Goal: Task Accomplishment & Management: Complete application form

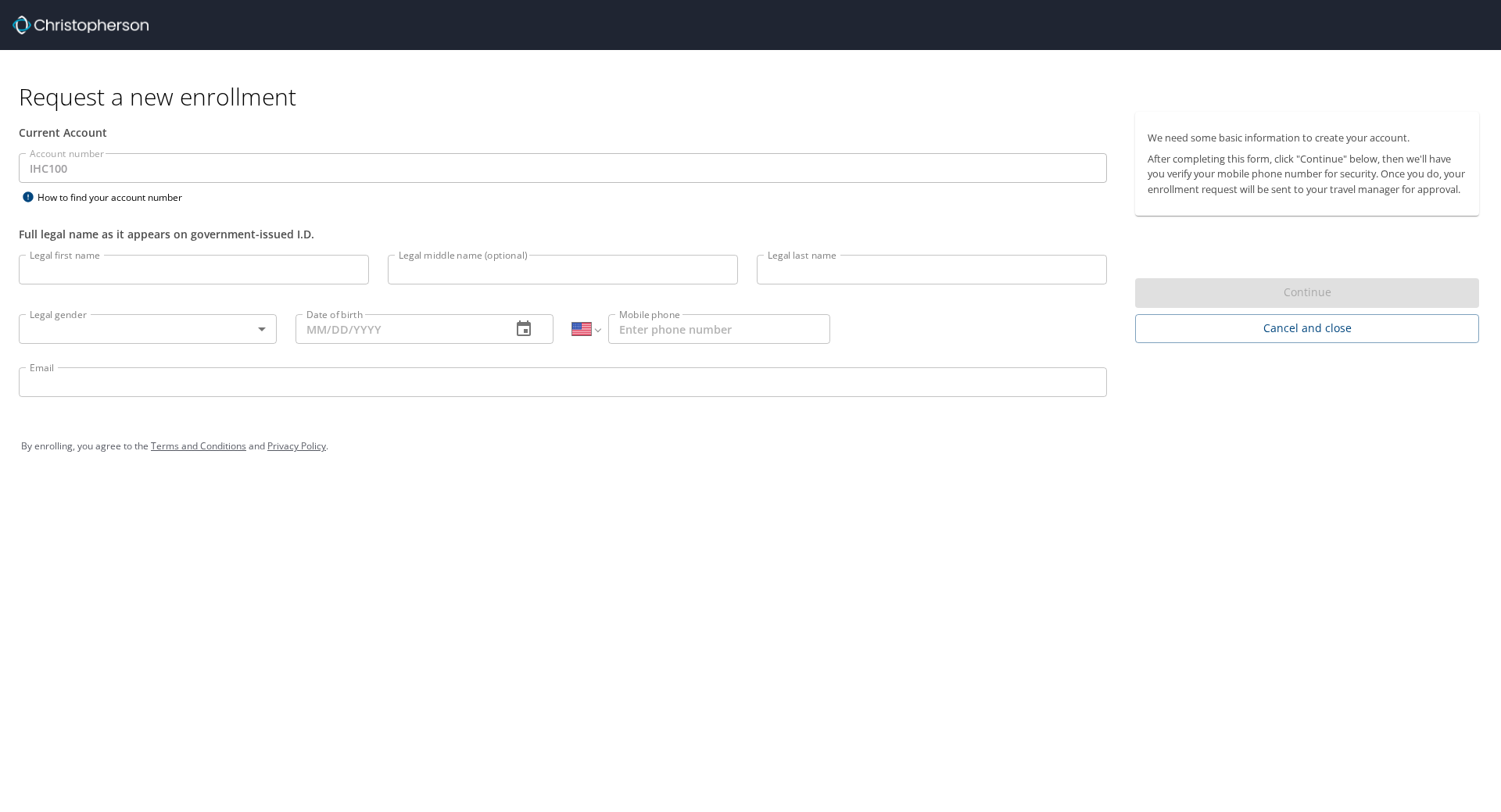
select select "US"
click at [221, 279] on input "Legal first name" at bounding box center [193, 270] width 351 height 30
type input "[PERSON_NAME]"
click at [510, 278] on input "Legal middle name (optional)" at bounding box center [563, 270] width 351 height 30
click at [778, 267] on input "Legal last name" at bounding box center [932, 270] width 351 height 30
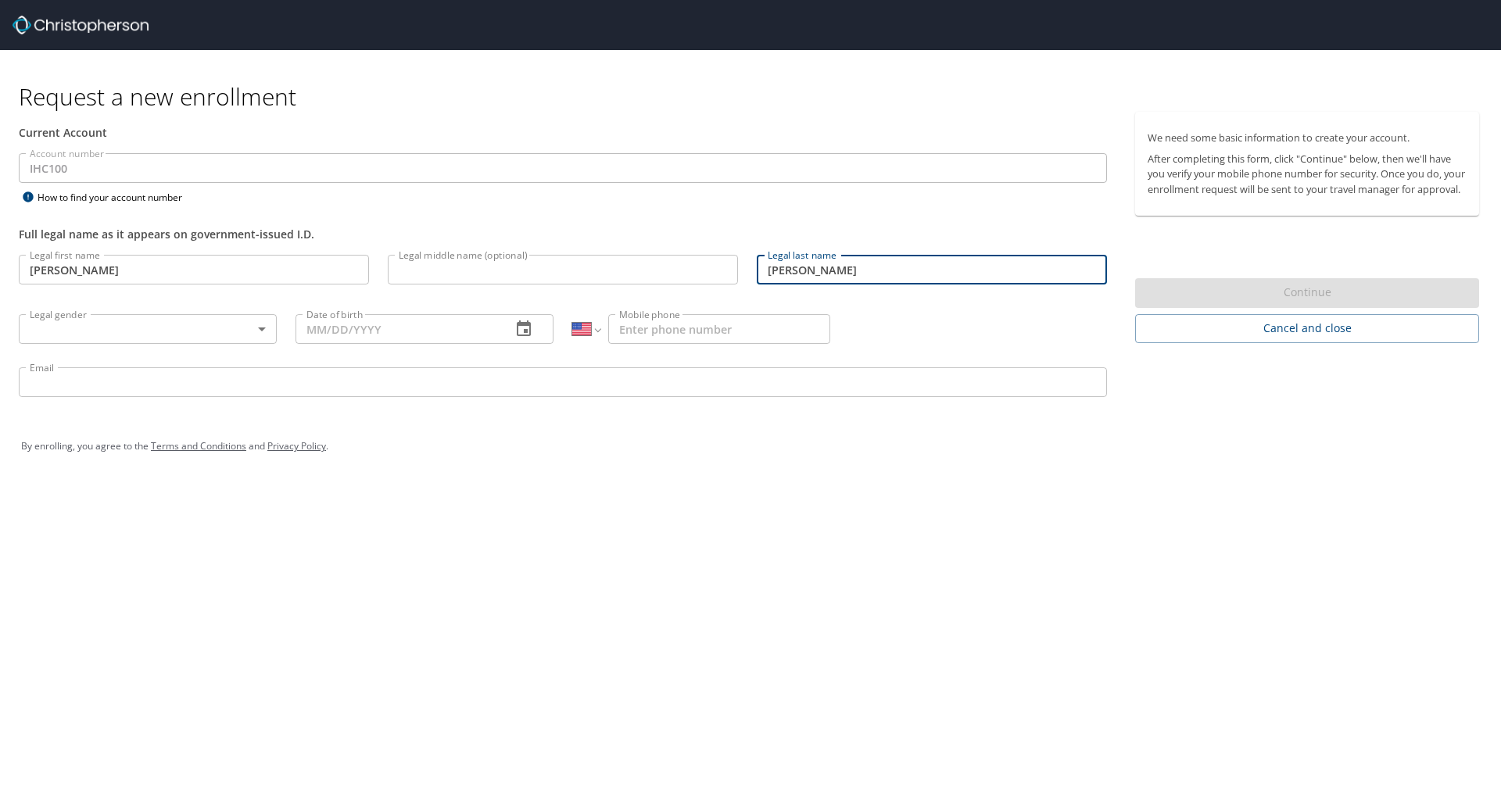
type input "[PERSON_NAME]"
click at [244, 319] on body "Request a new enrollment Current Account Account number IHC100 Account number H…" at bounding box center [750, 406] width 1501 height 812
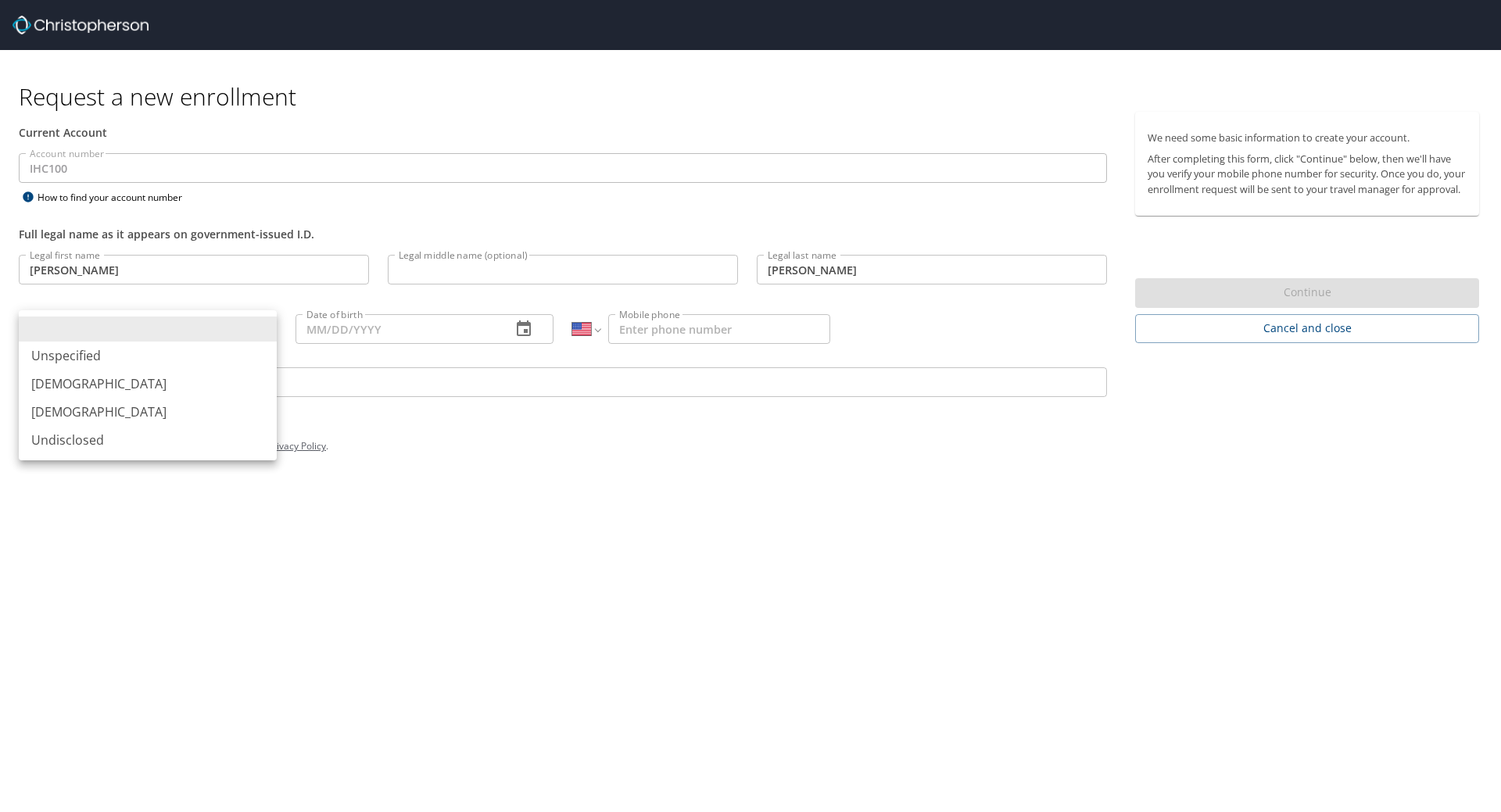
click at [183, 403] on li "[DEMOGRAPHIC_DATA]" at bounding box center [147, 412] width 258 height 28
type input "[DEMOGRAPHIC_DATA]"
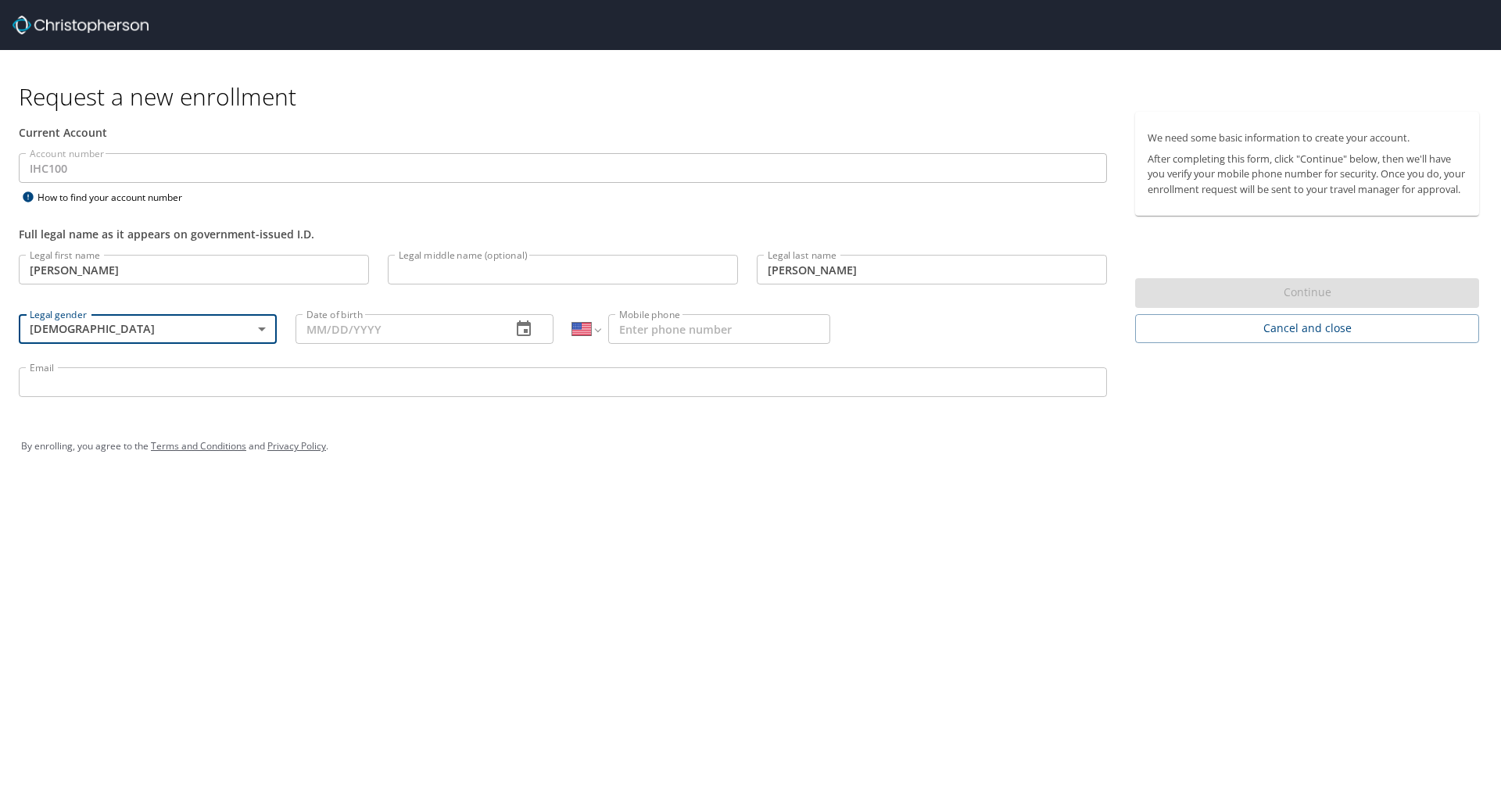
click at [367, 337] on input "Date of birth" at bounding box center [397, 329] width 204 height 30
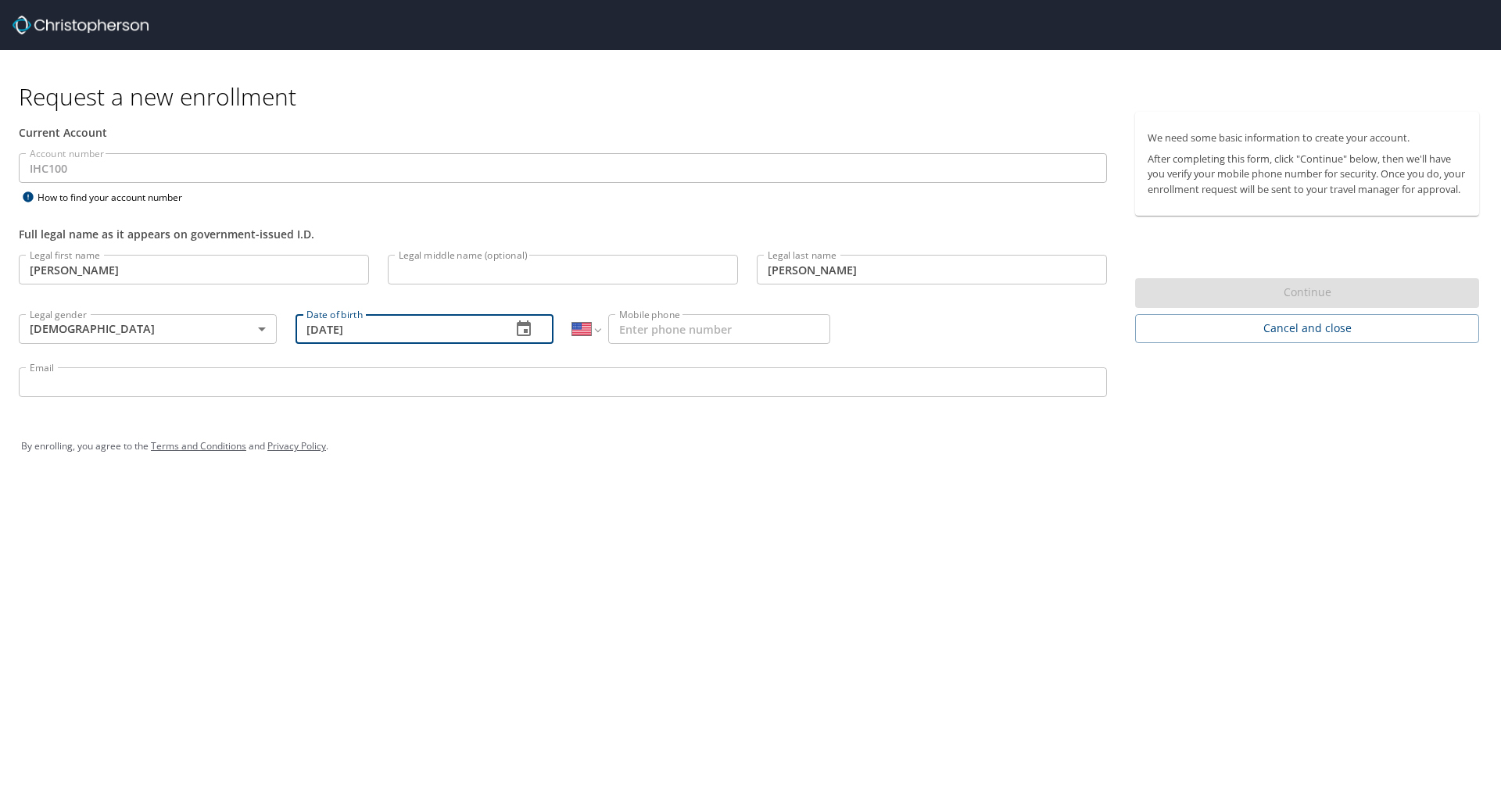
type input "[DATE]"
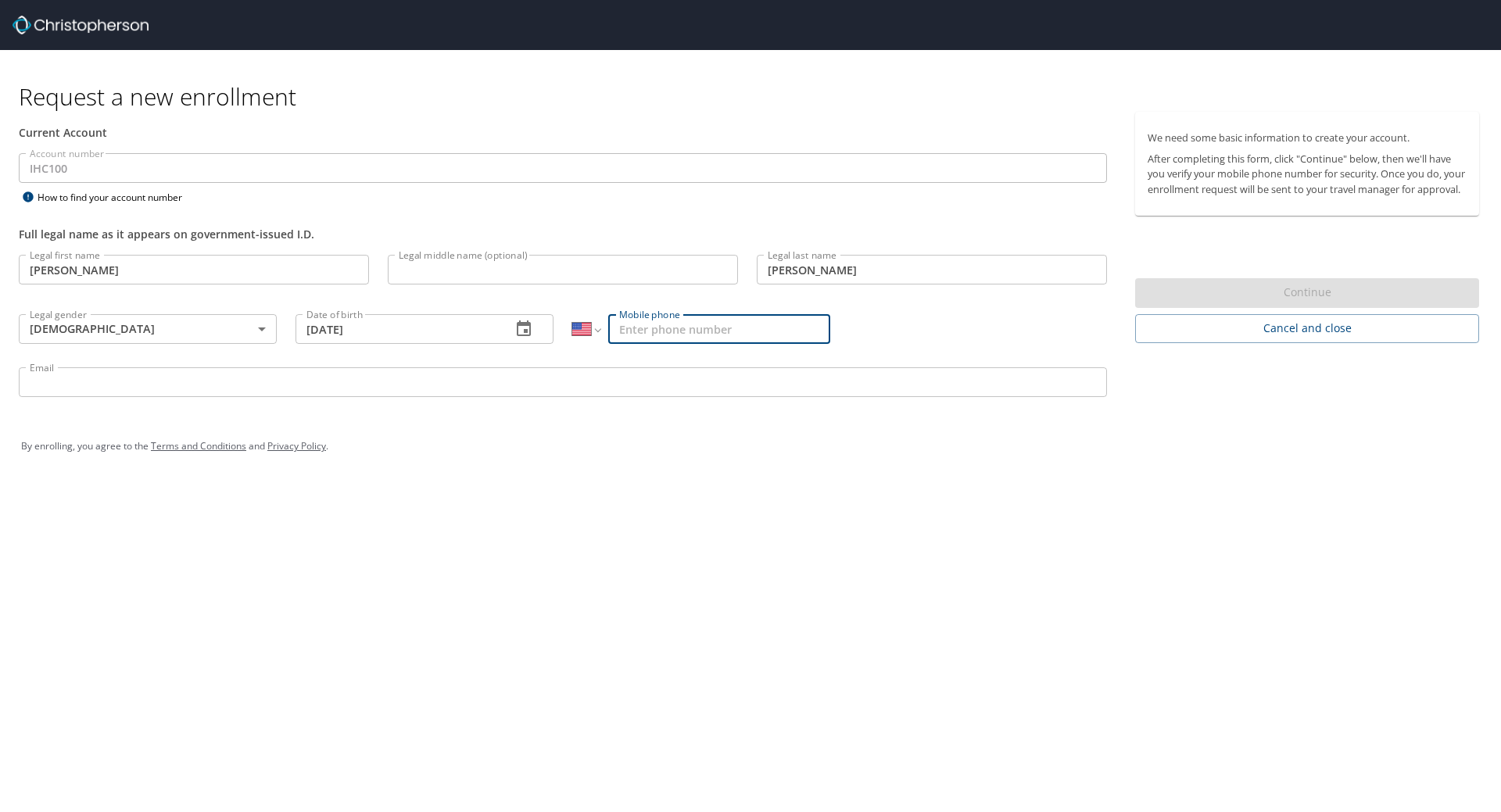
click at [623, 324] on input "Mobile phone" at bounding box center [719, 329] width 222 height 30
type input "[PHONE_NUMBER]"
click at [576, 376] on input "Email" at bounding box center [562, 382] width 1088 height 30
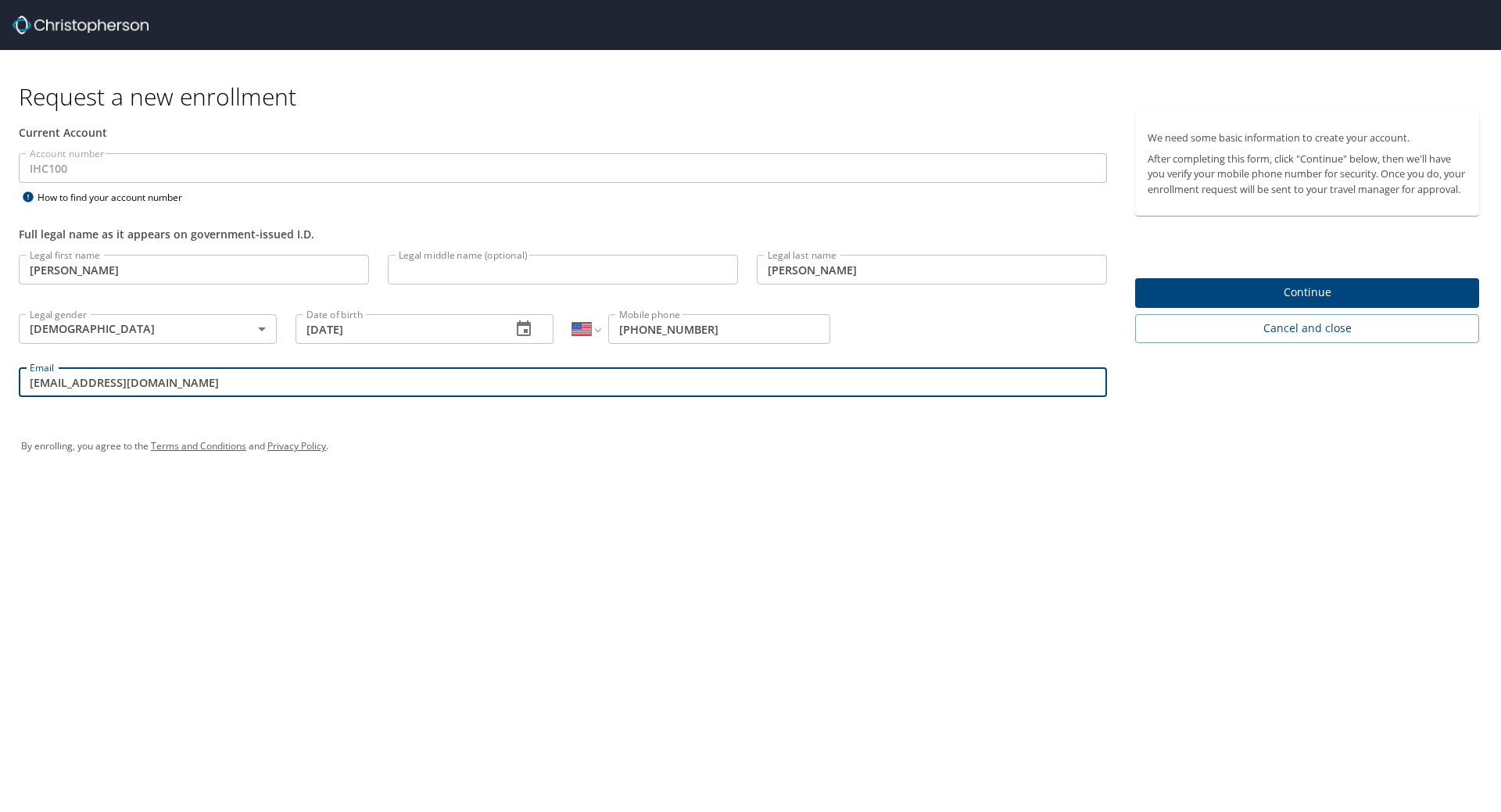
type input "[EMAIL_ADDRESS][DOMAIN_NAME]"
click at [1327, 298] on span "Continue" at bounding box center [1307, 293] width 319 height 19
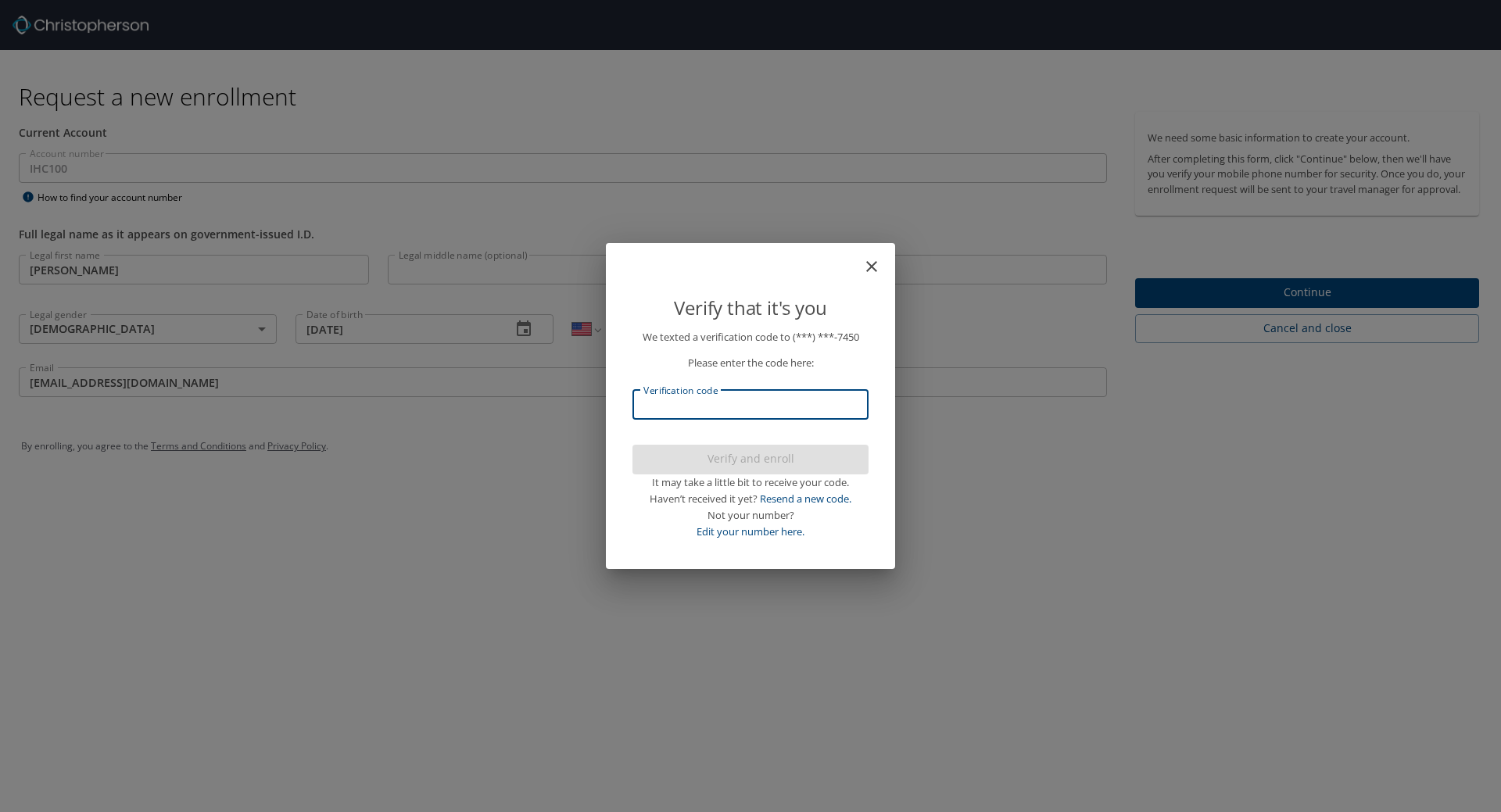
click at [822, 404] on input "Verification code" at bounding box center [750, 405] width 236 height 30
type input "084406"
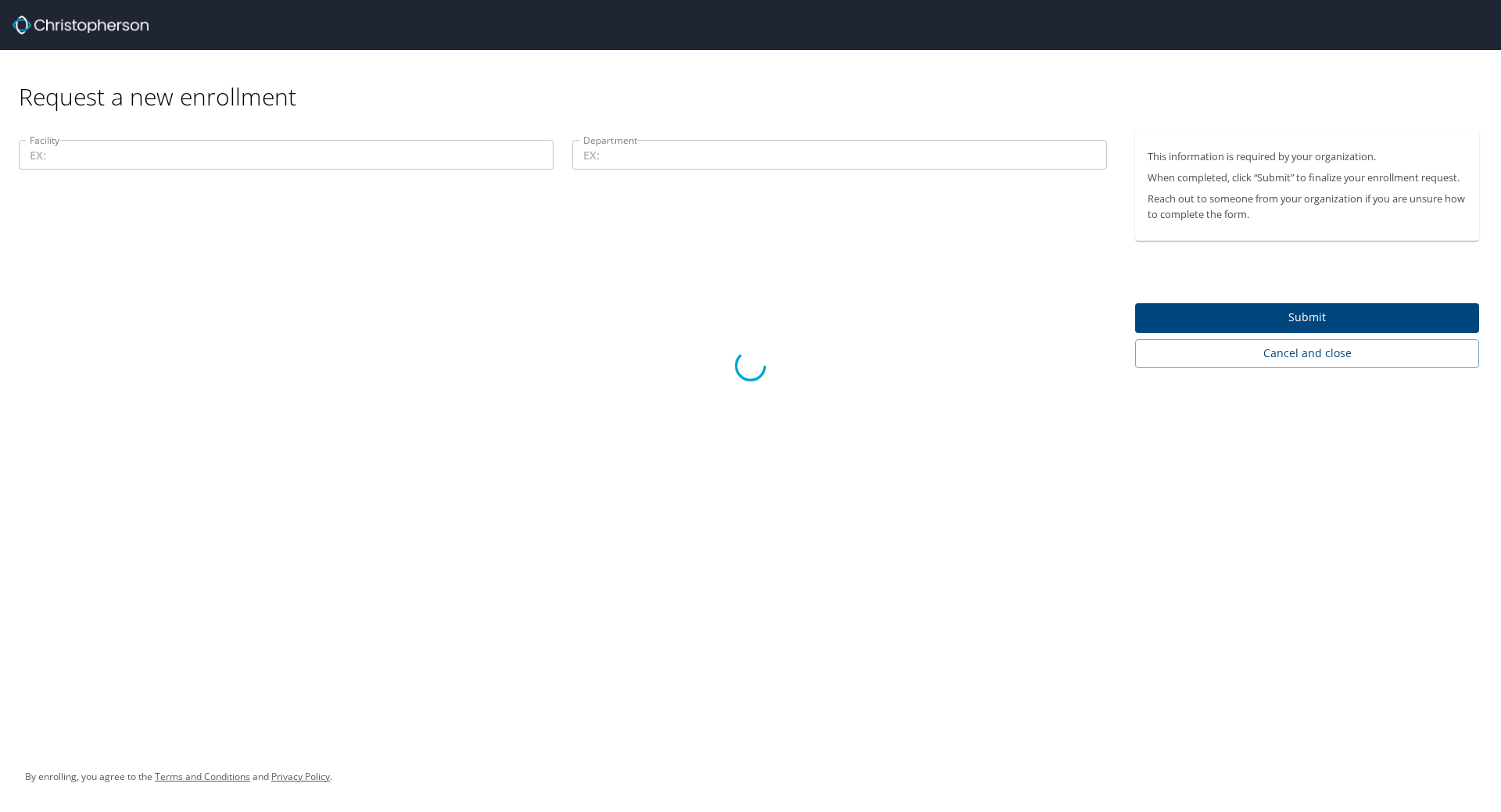
click at [511, 137] on div at bounding box center [750, 365] width 1501 height 893
click at [498, 158] on div at bounding box center [750, 365] width 1501 height 893
click at [1291, 305] on div at bounding box center [750, 365] width 1501 height 893
click at [765, 124] on div at bounding box center [750, 365] width 1501 height 893
click at [765, 148] on div at bounding box center [750, 365] width 1501 height 893
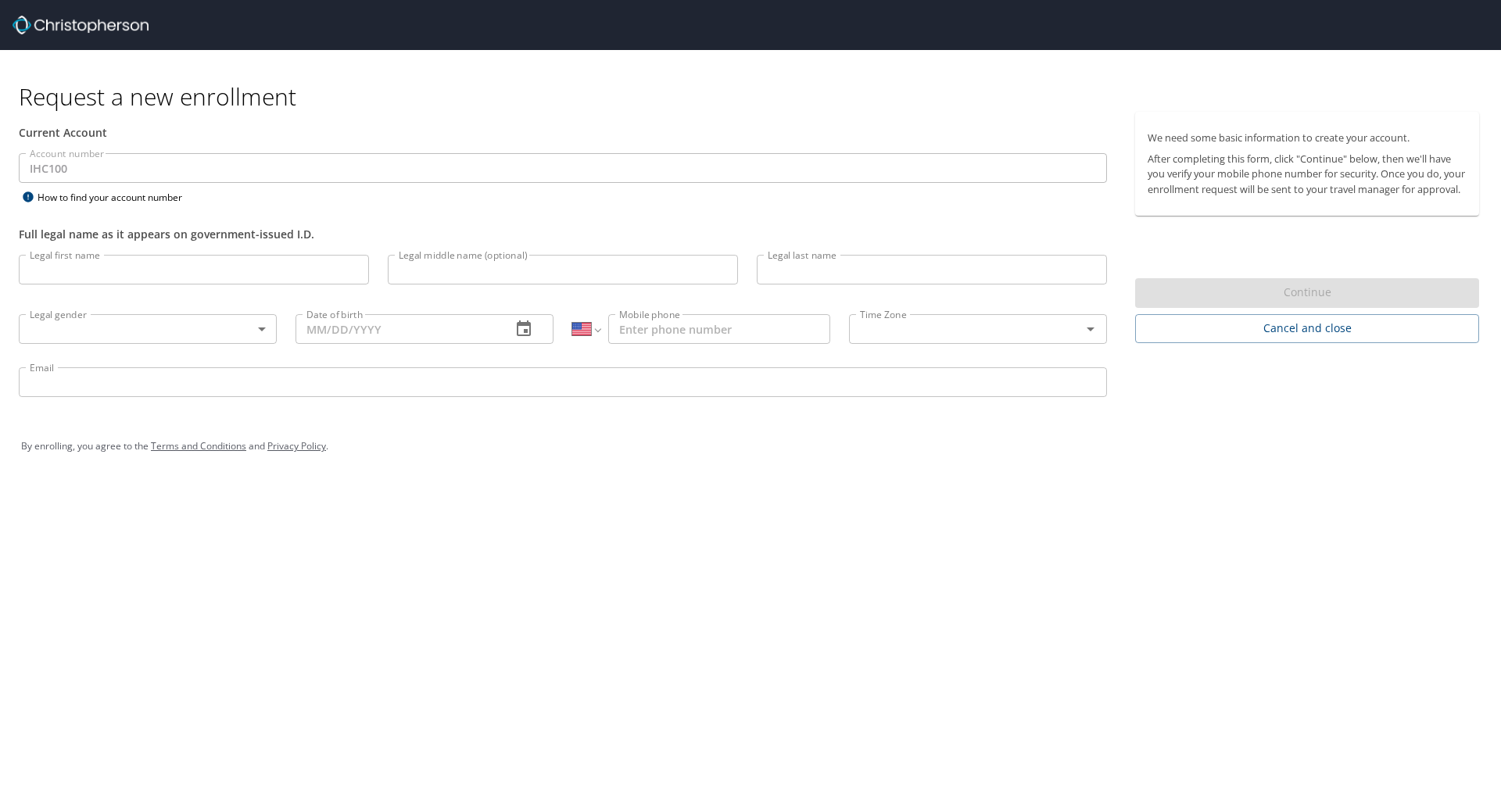
select select "US"
click at [217, 279] on input "Legal first name" at bounding box center [193, 270] width 351 height 30
type input "[PERSON_NAME]"
click at [155, 330] on body "Request a new enrollment Current Account Account number IHC100 Account number H…" at bounding box center [750, 406] width 1501 height 812
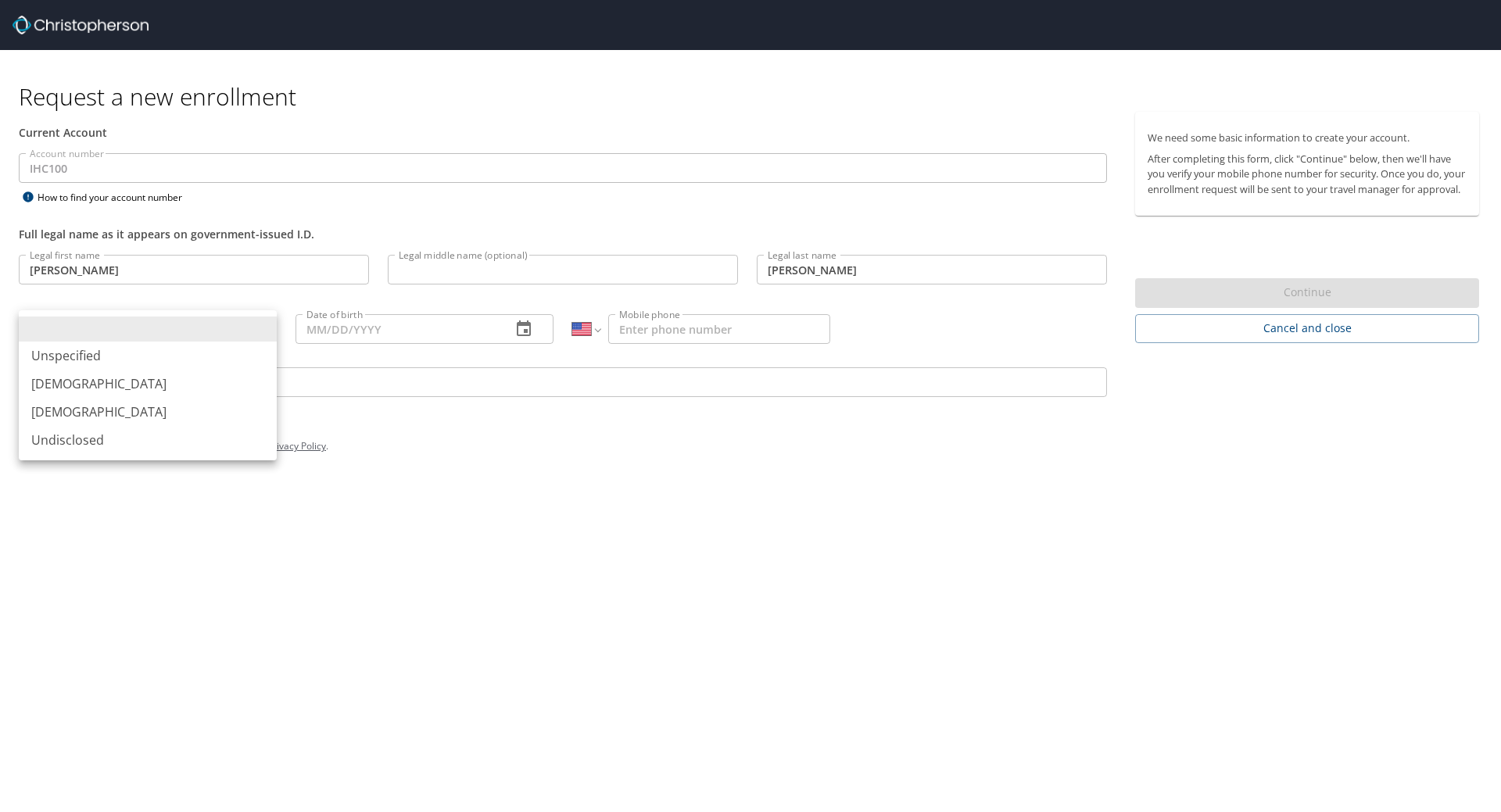
click at [135, 413] on li "[DEMOGRAPHIC_DATA]" at bounding box center [147, 412] width 258 height 28
type input "[DEMOGRAPHIC_DATA]"
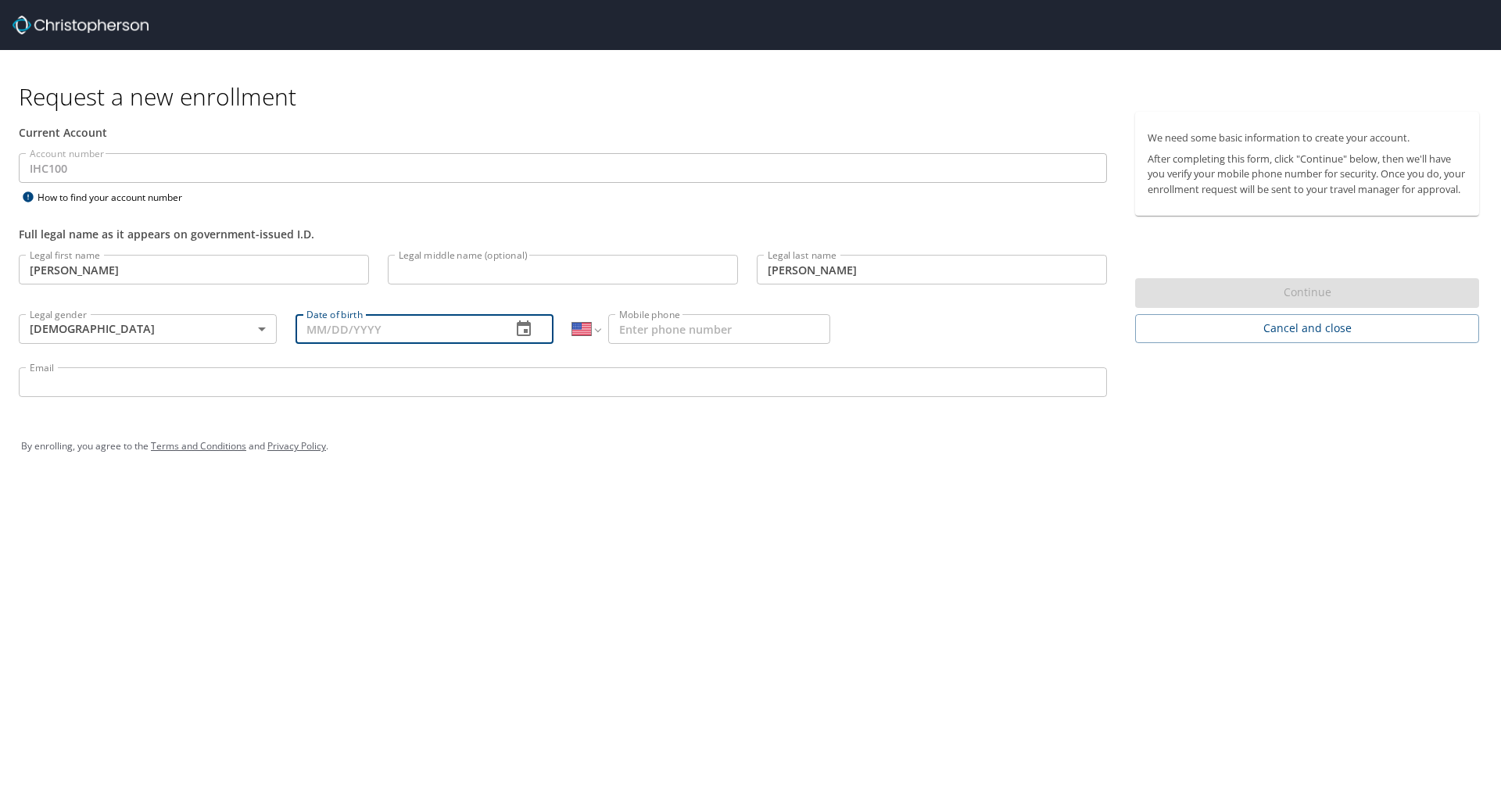
click at [363, 323] on input "Date of birth" at bounding box center [397, 329] width 204 height 30
type input "[DATE]"
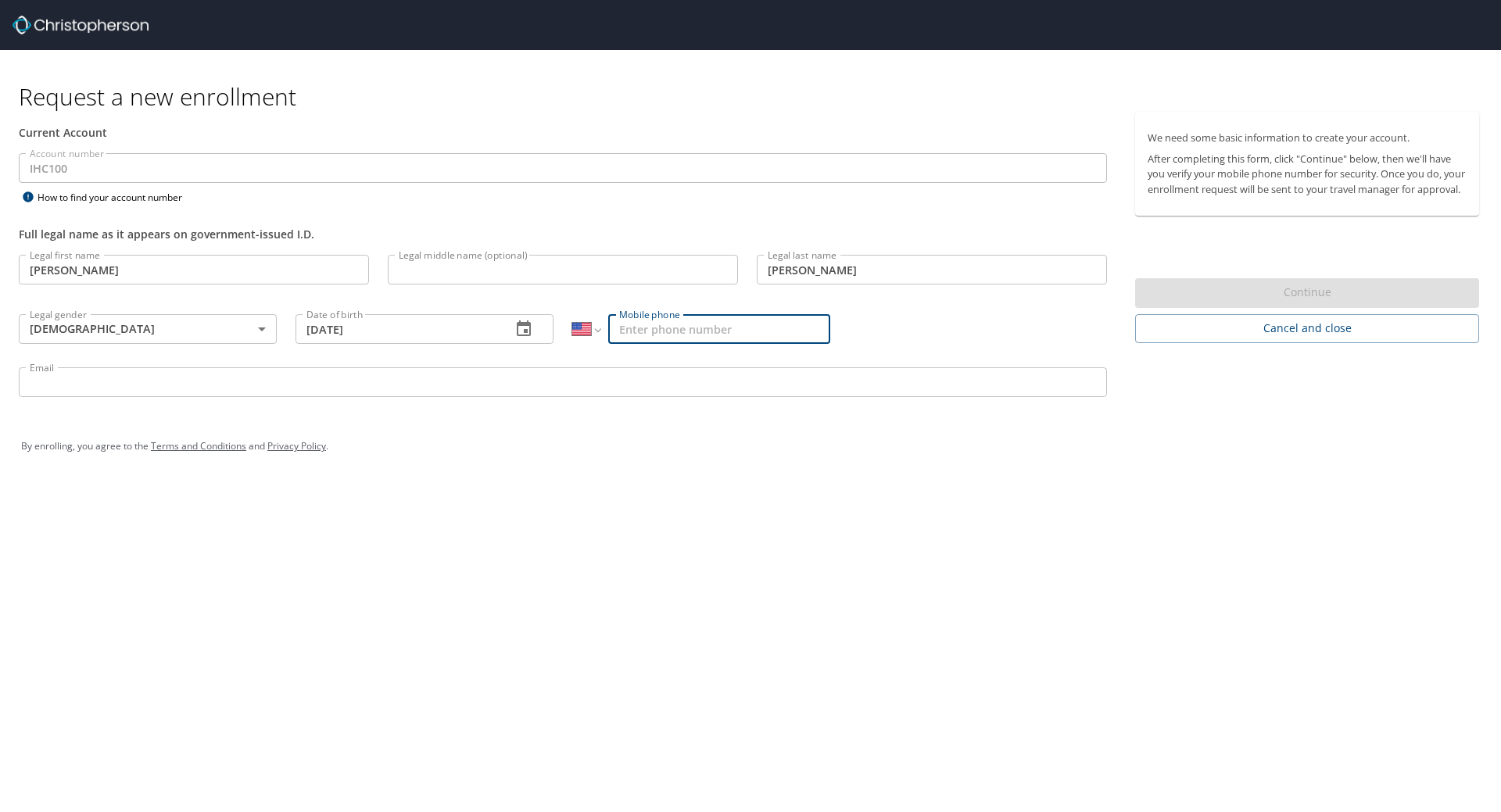
click at [752, 332] on input "Mobile phone" at bounding box center [719, 329] width 222 height 30
type input "[PHONE_NUMBER]"
click at [737, 365] on div "Email Email" at bounding box center [563, 385] width 1107 height 53
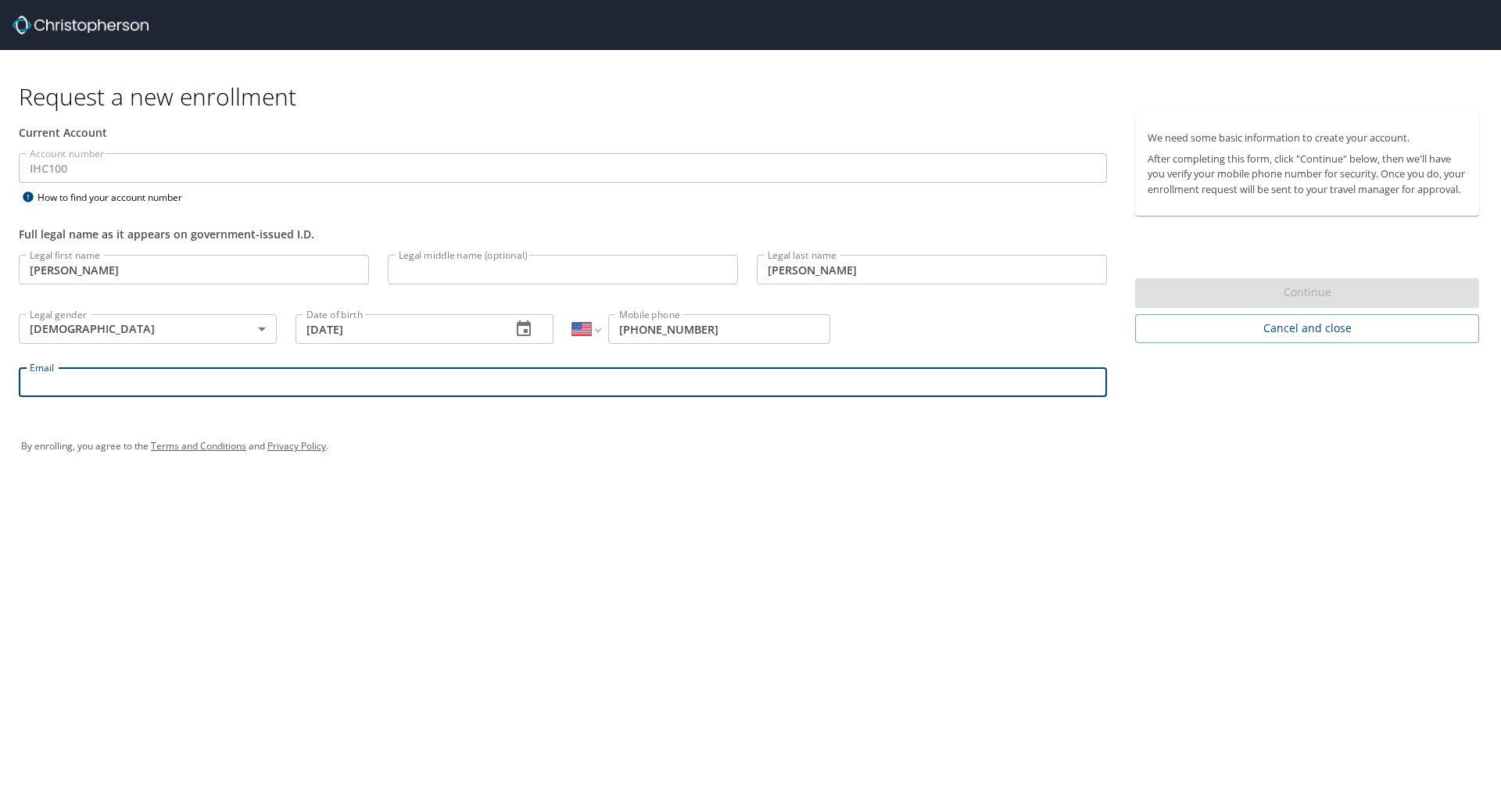
click at [732, 381] on input "Email" at bounding box center [562, 382] width 1088 height 30
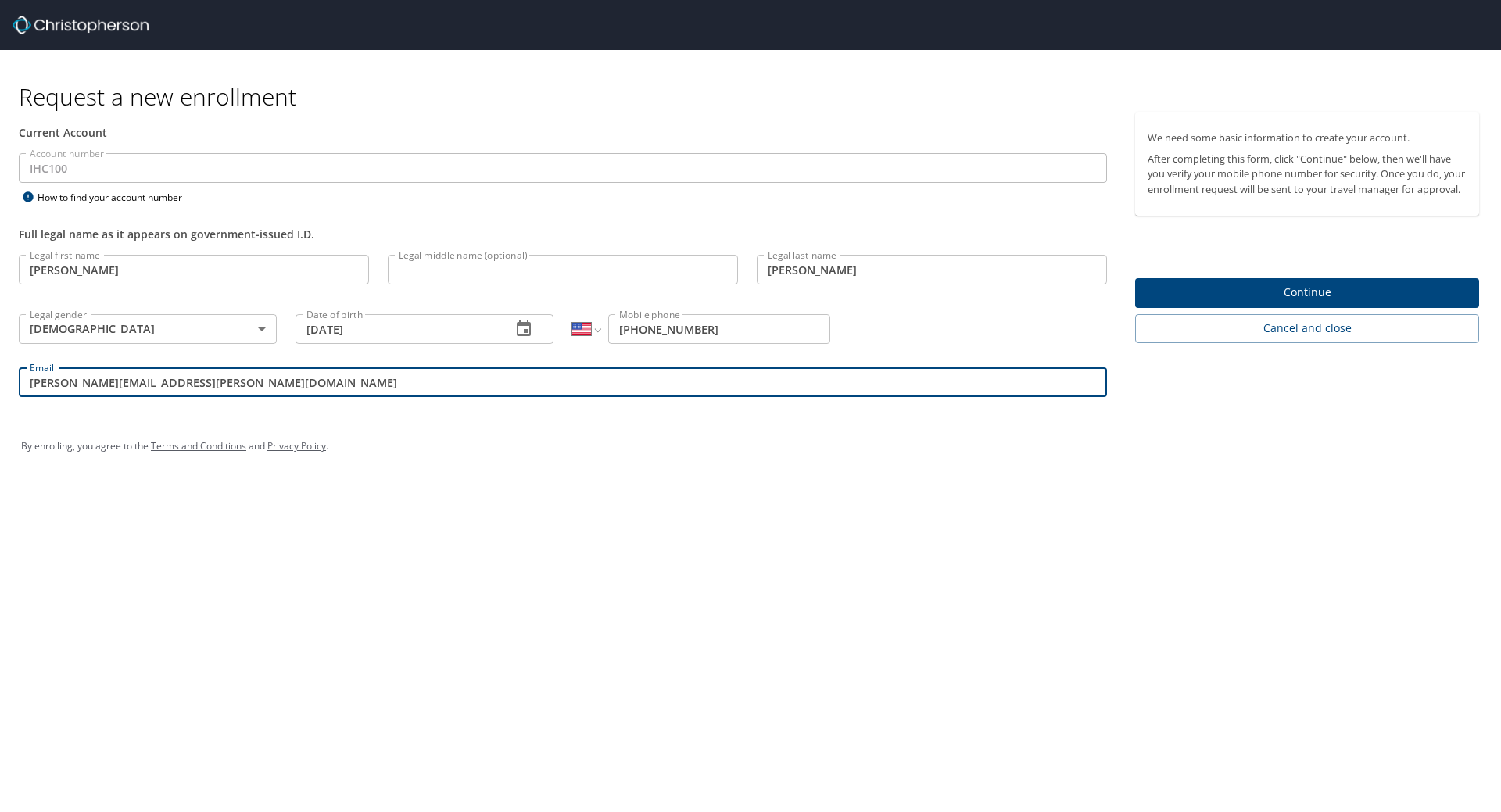
type input "paola.williams@imail.org"
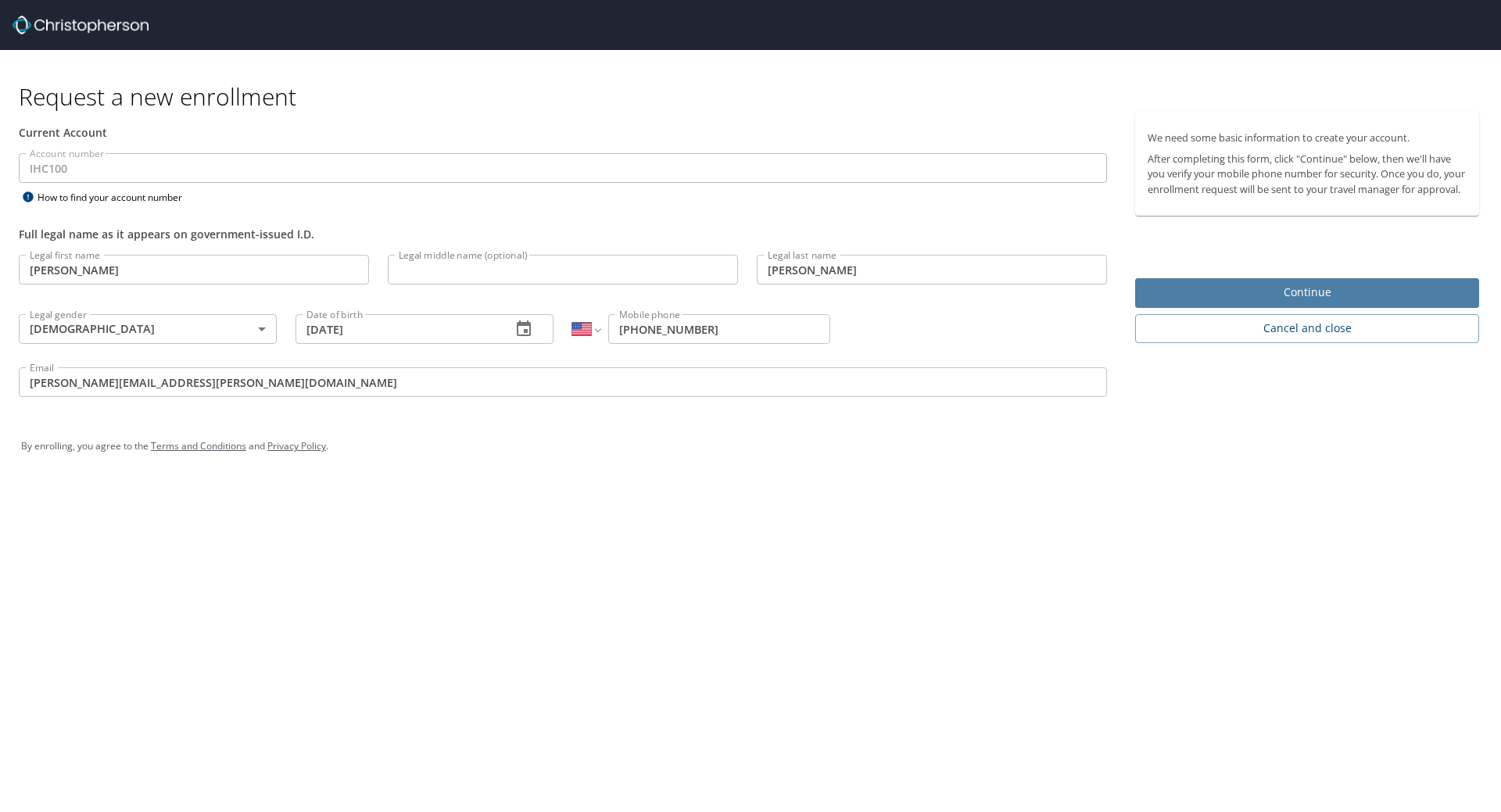
click at [1231, 302] on span "Continue" at bounding box center [1307, 293] width 319 height 19
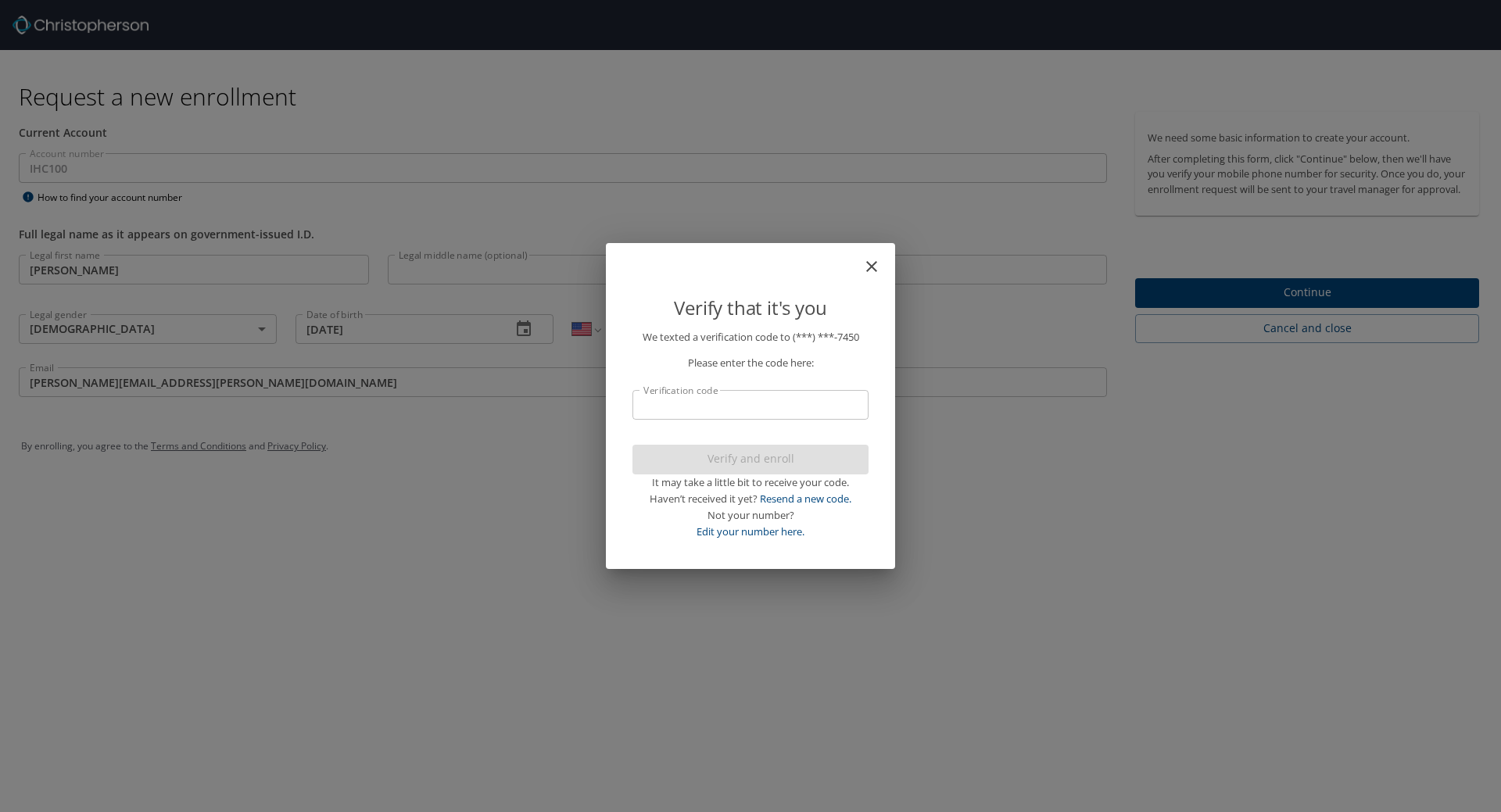
click at [823, 405] on input "Verification code" at bounding box center [750, 405] width 236 height 30
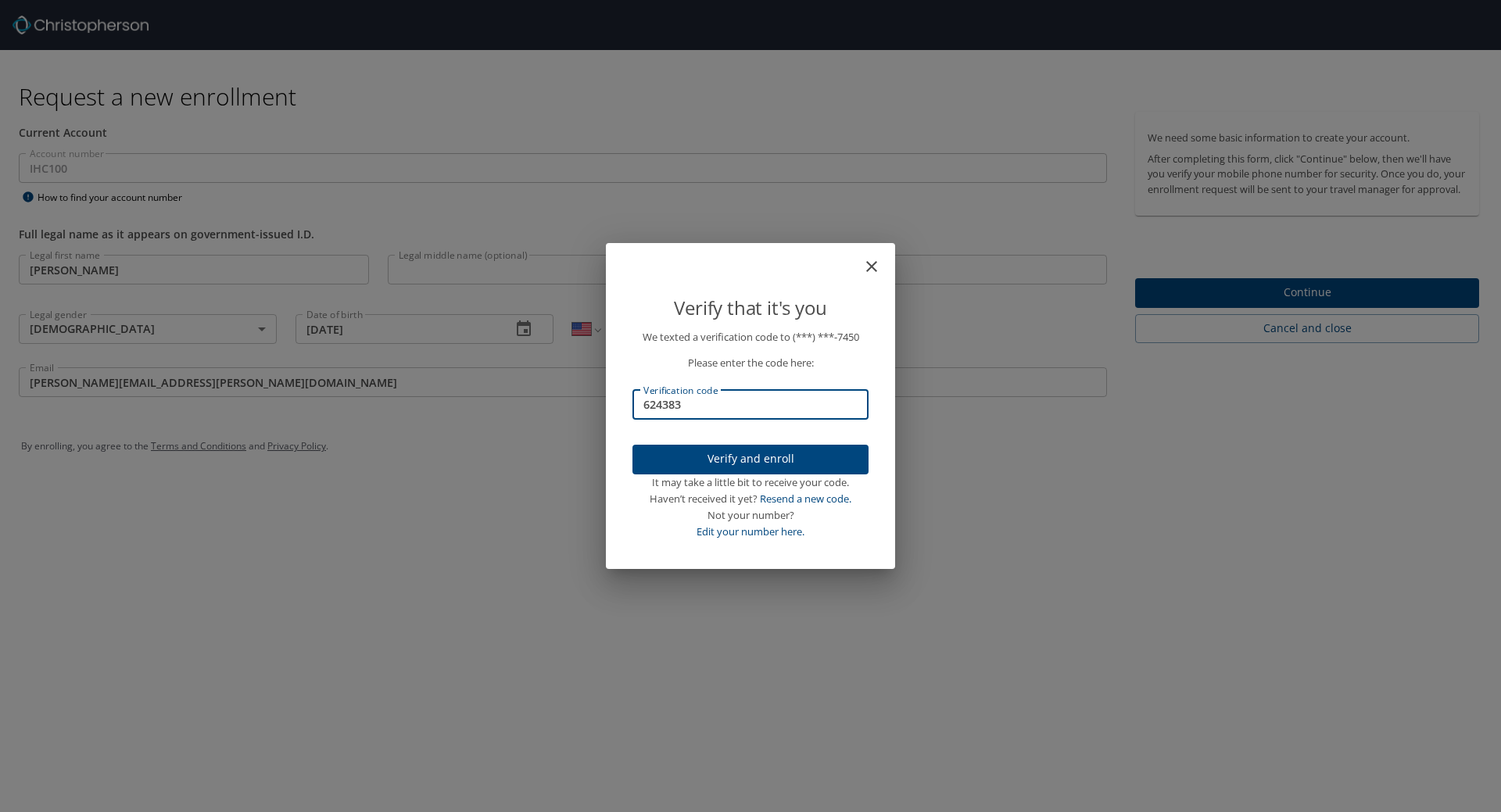
type input "624383"
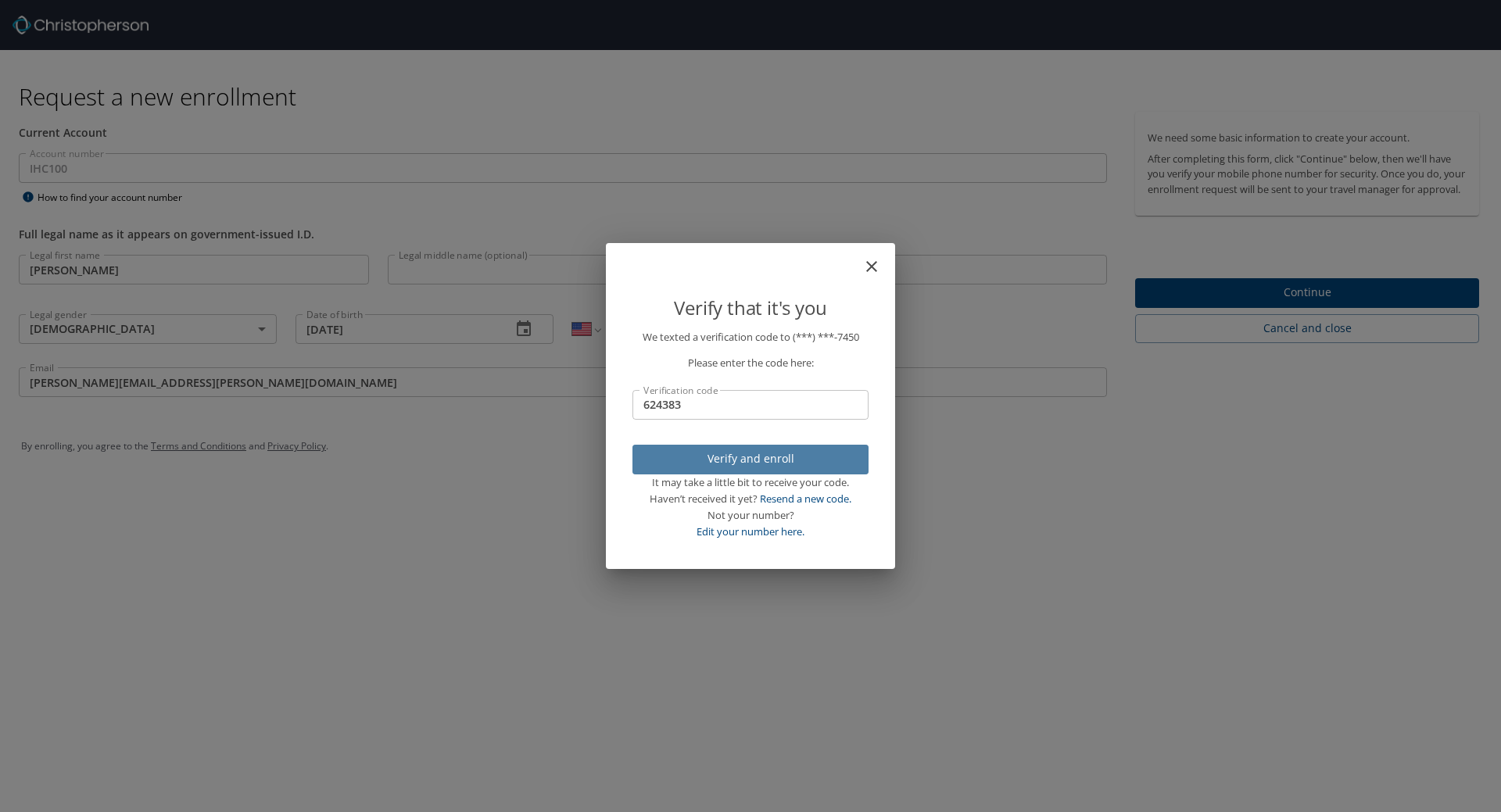
click at [807, 468] on span "Verify and enroll" at bounding box center [750, 459] width 211 height 19
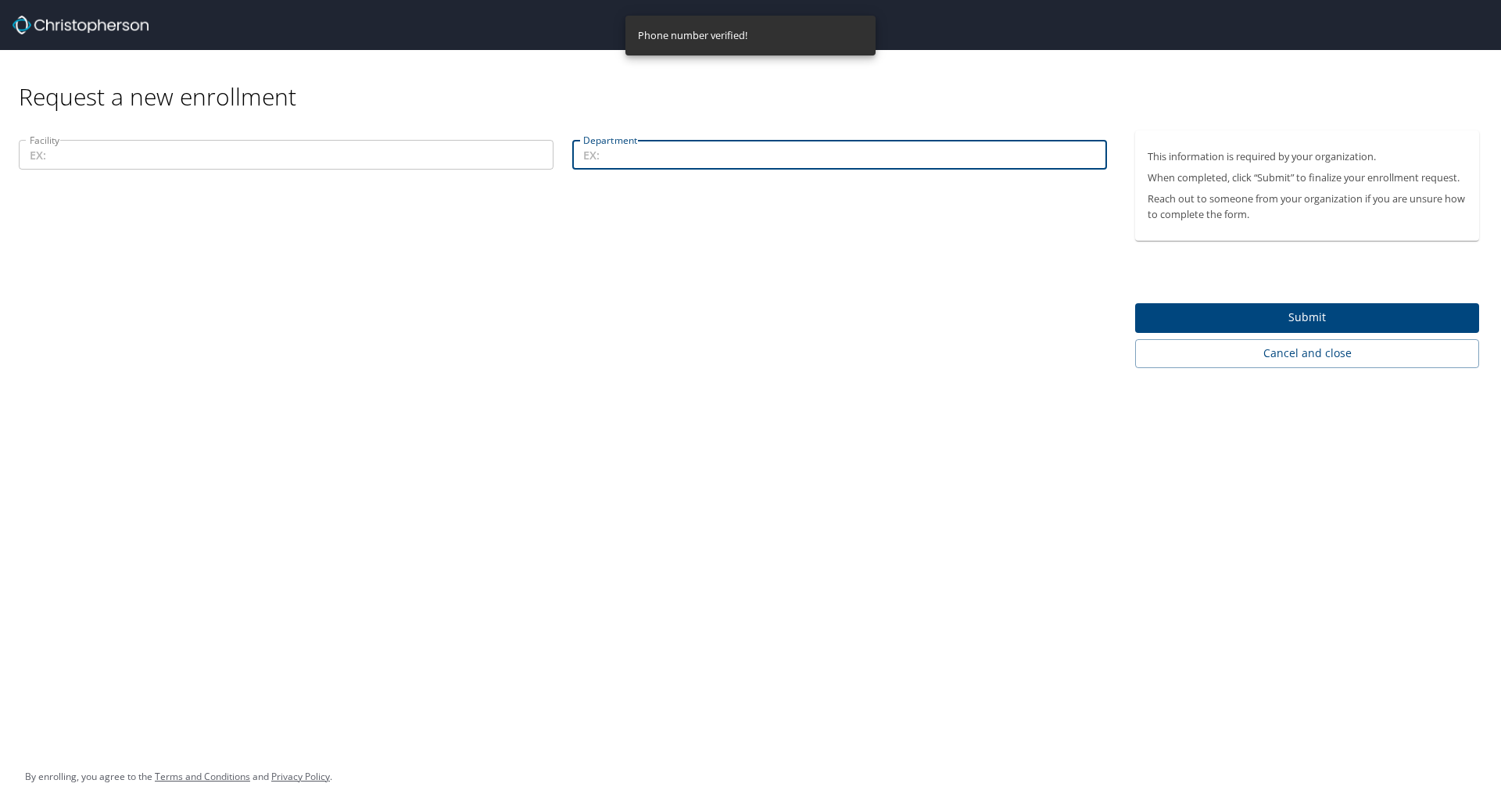
click at [686, 154] on input "Department" at bounding box center [840, 155] width 535 height 30
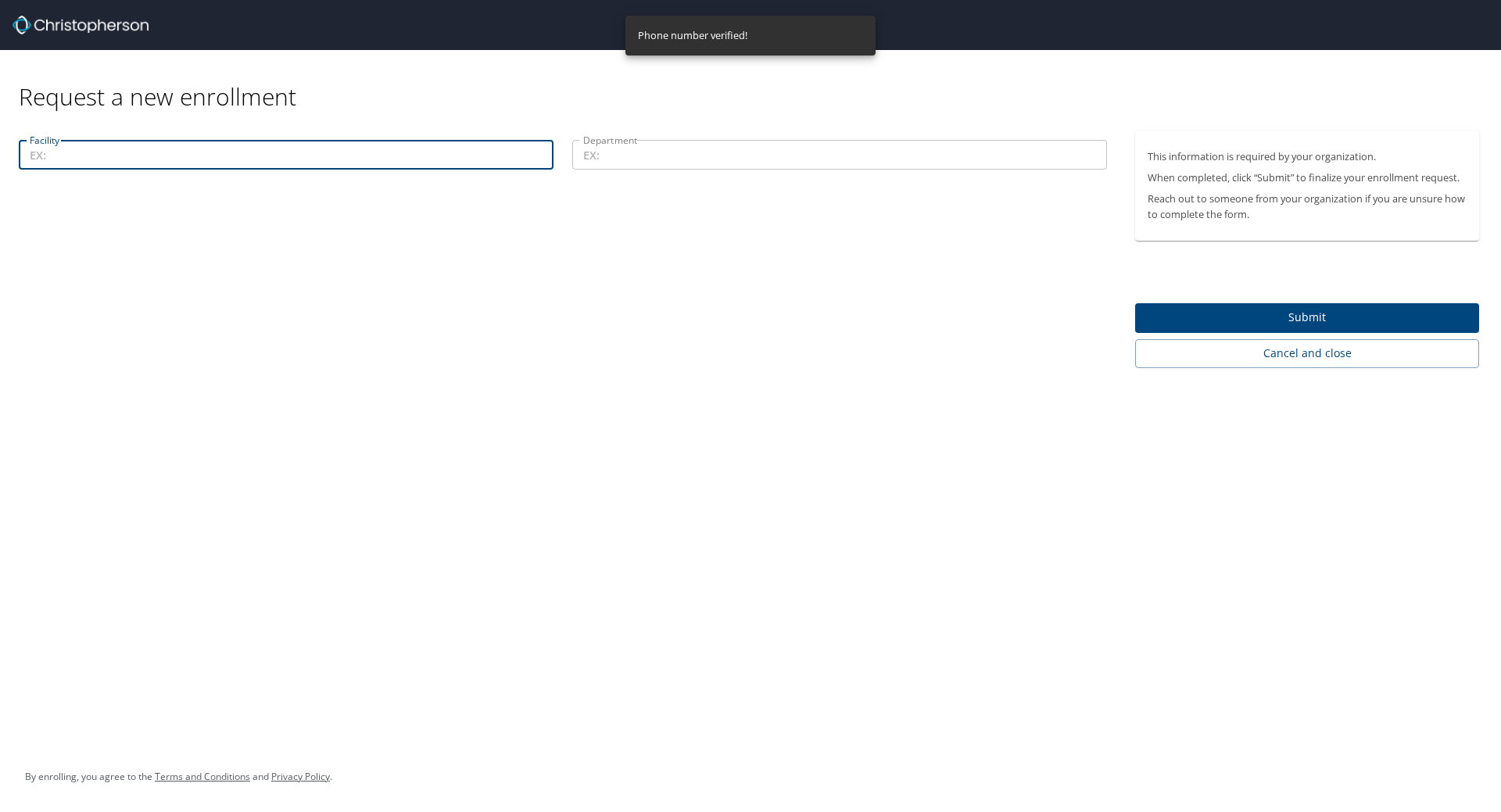
click at [259, 145] on input "Facility" at bounding box center [286, 155] width 535 height 30
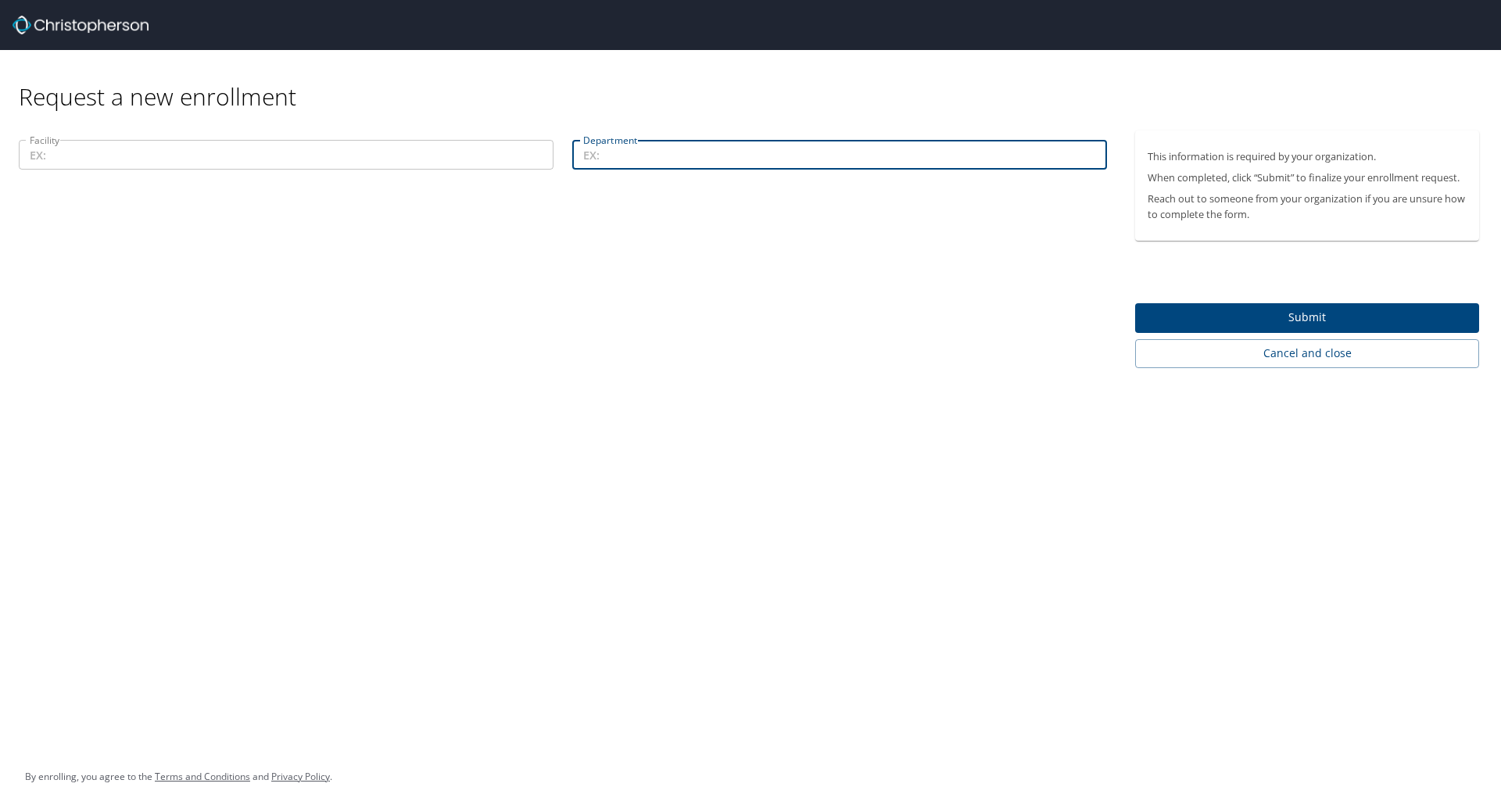
click at [847, 155] on input "Department" at bounding box center [840, 155] width 535 height 30
type input "Supply Chain"
click at [518, 149] on input "Facility" at bounding box center [286, 155] width 535 height 30
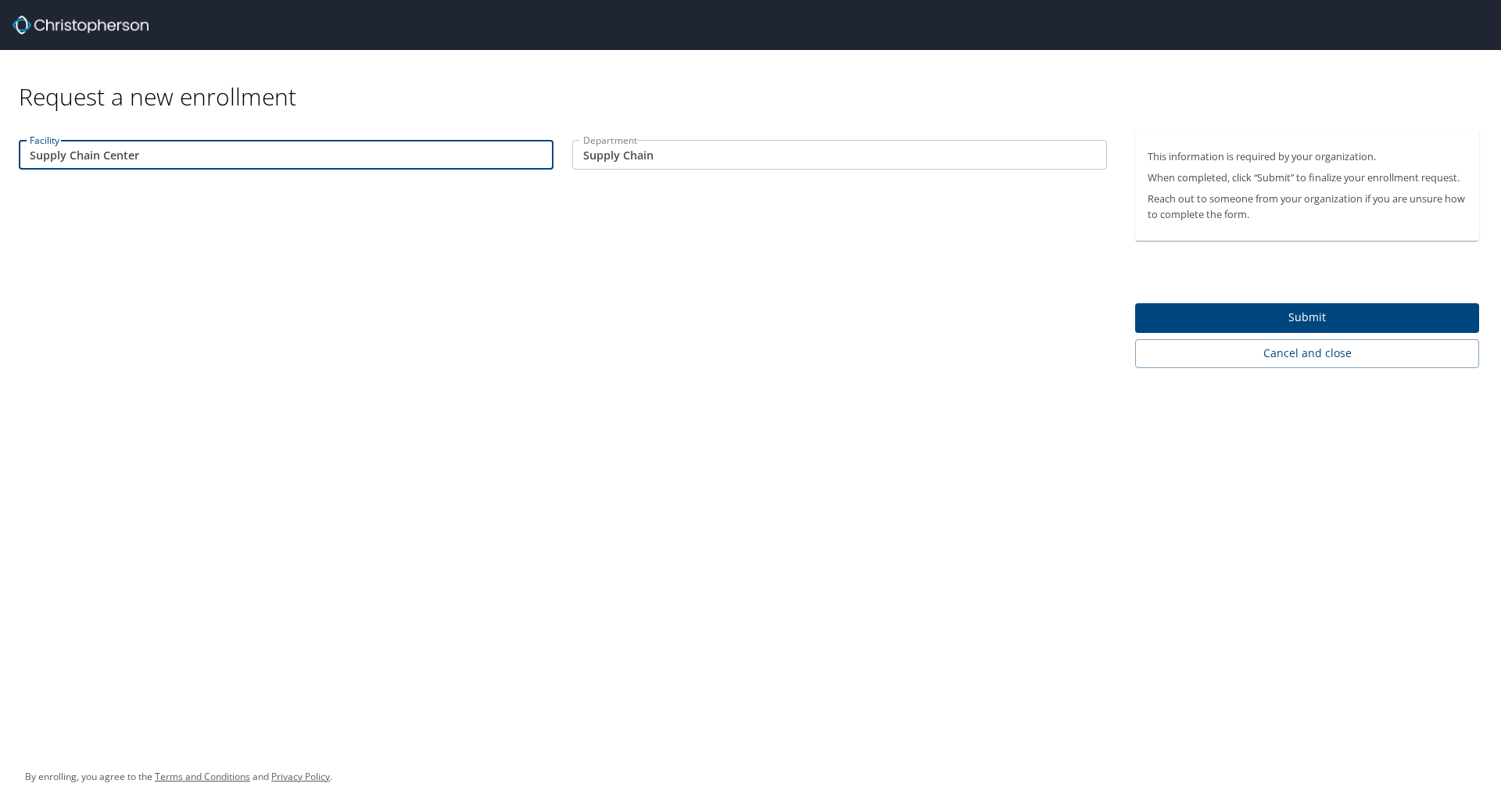
type input "Supply Chain Center"
click at [1285, 323] on span "Submit" at bounding box center [1307, 317] width 319 height 19
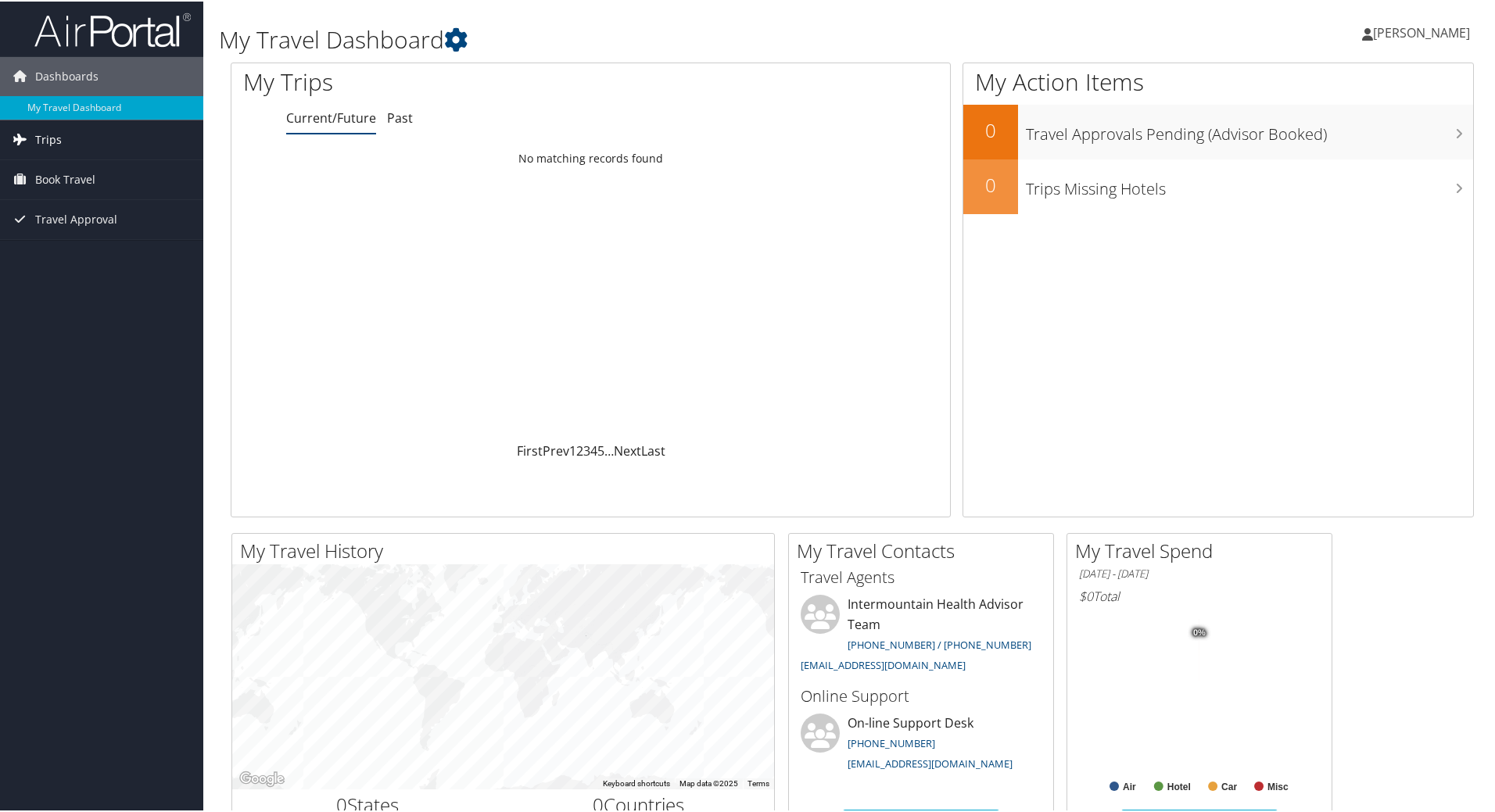
click at [113, 142] on link "Trips" at bounding box center [101, 138] width 204 height 39
click at [93, 243] on span "Book Travel" at bounding box center [65, 248] width 60 height 39
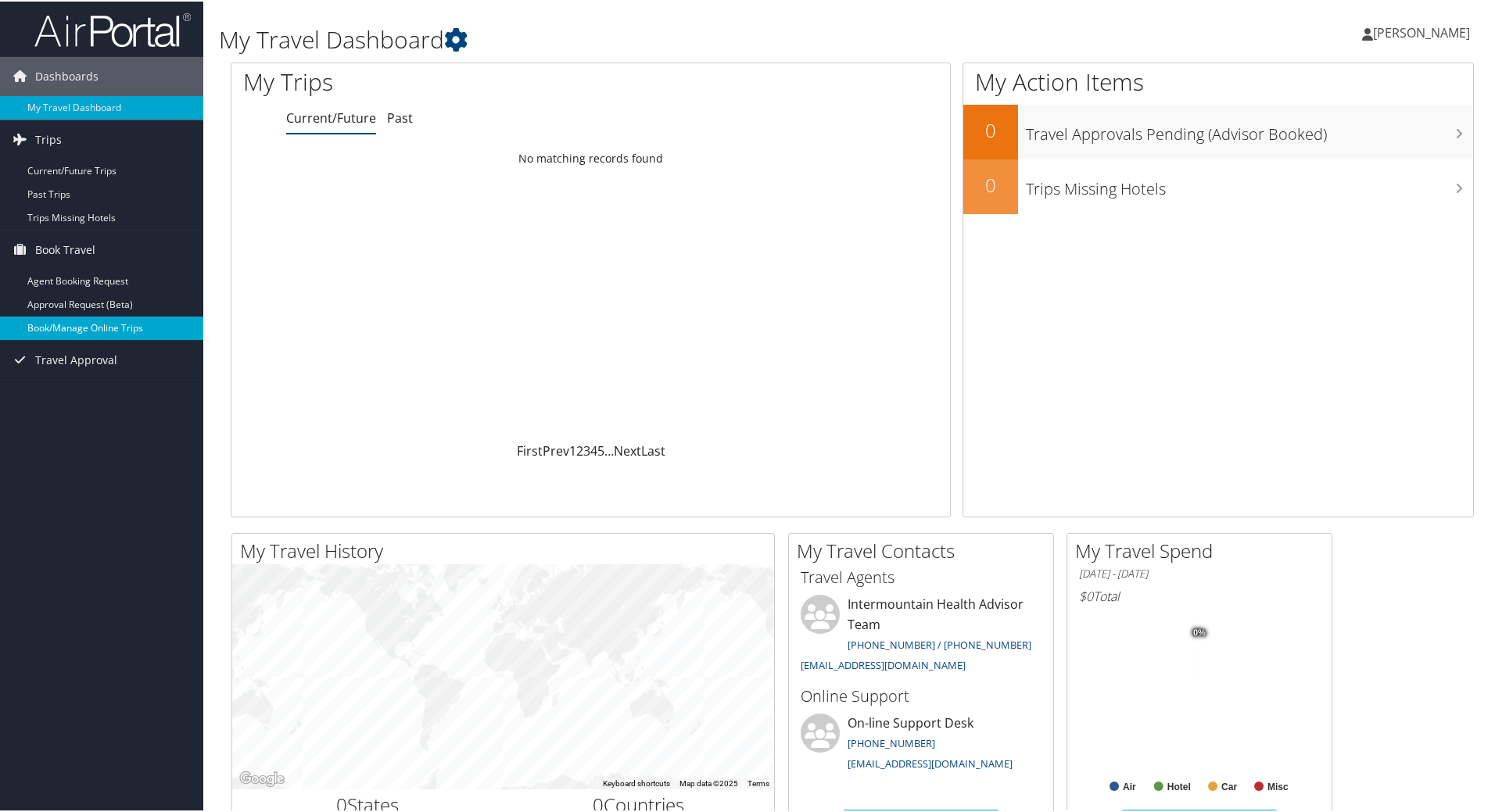
click at [151, 323] on link "Book/Manage Online Trips" at bounding box center [101, 326] width 204 height 24
